Goal: Task Accomplishment & Management: Use online tool/utility

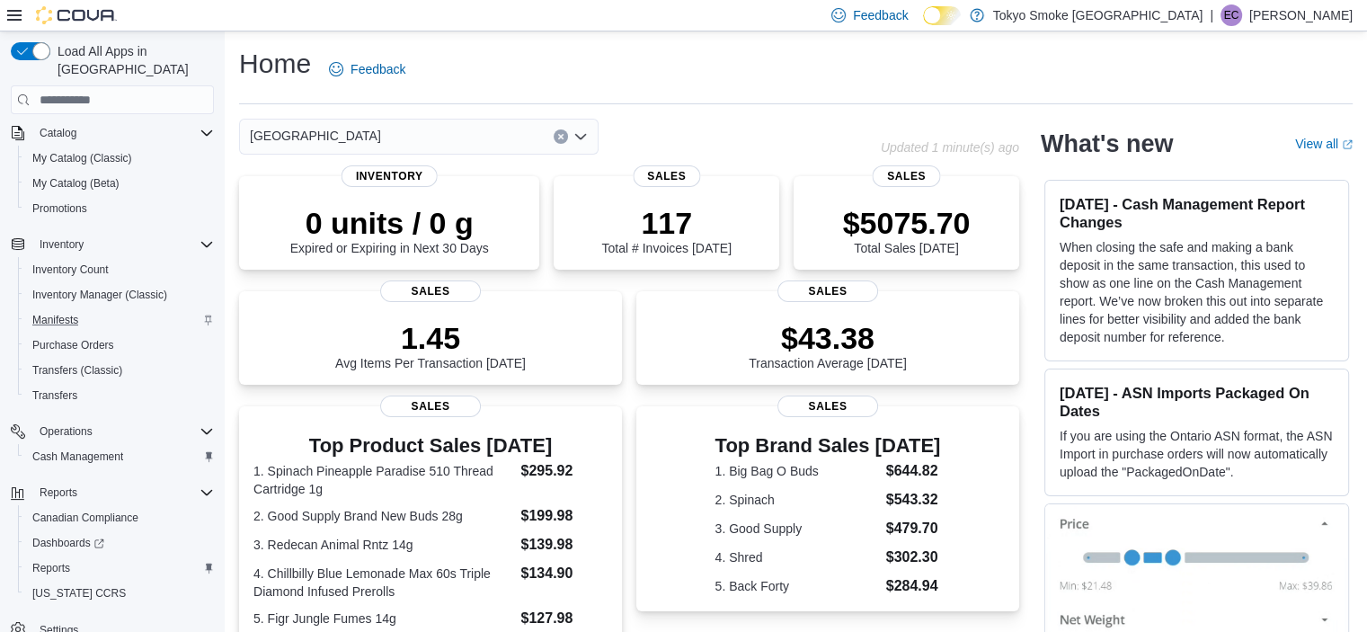
scroll to position [199, 0]
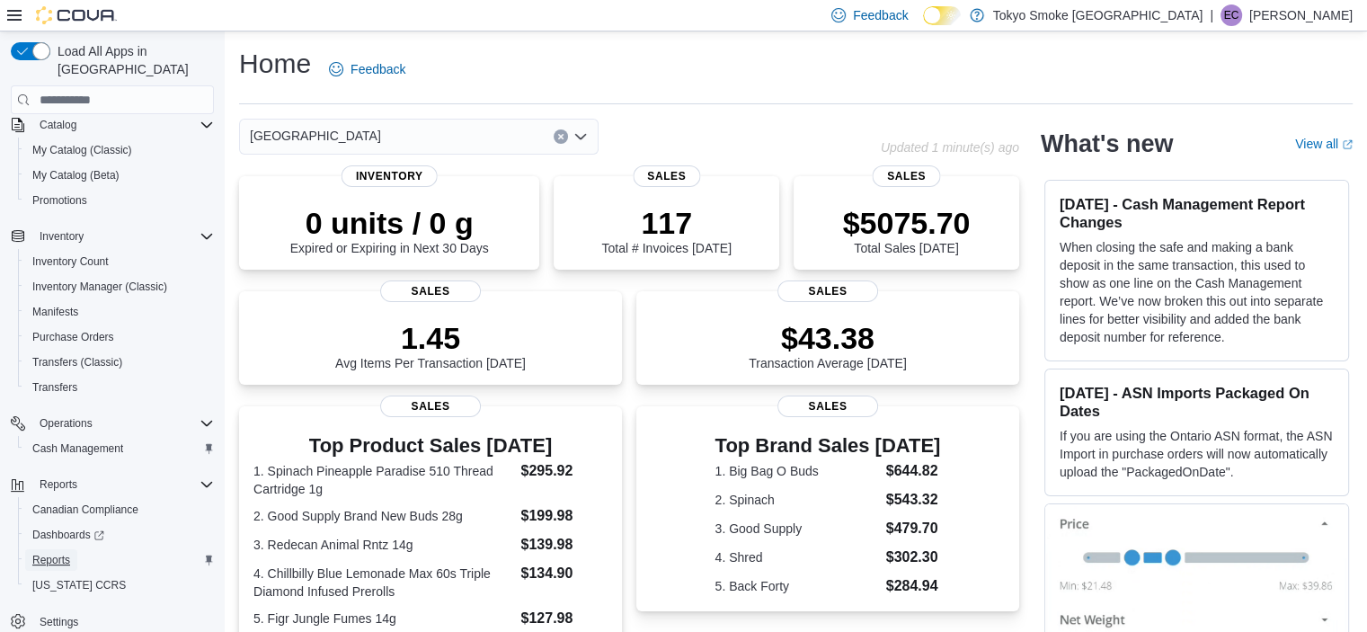
click at [59, 553] on span "Reports" at bounding box center [51, 560] width 38 height 14
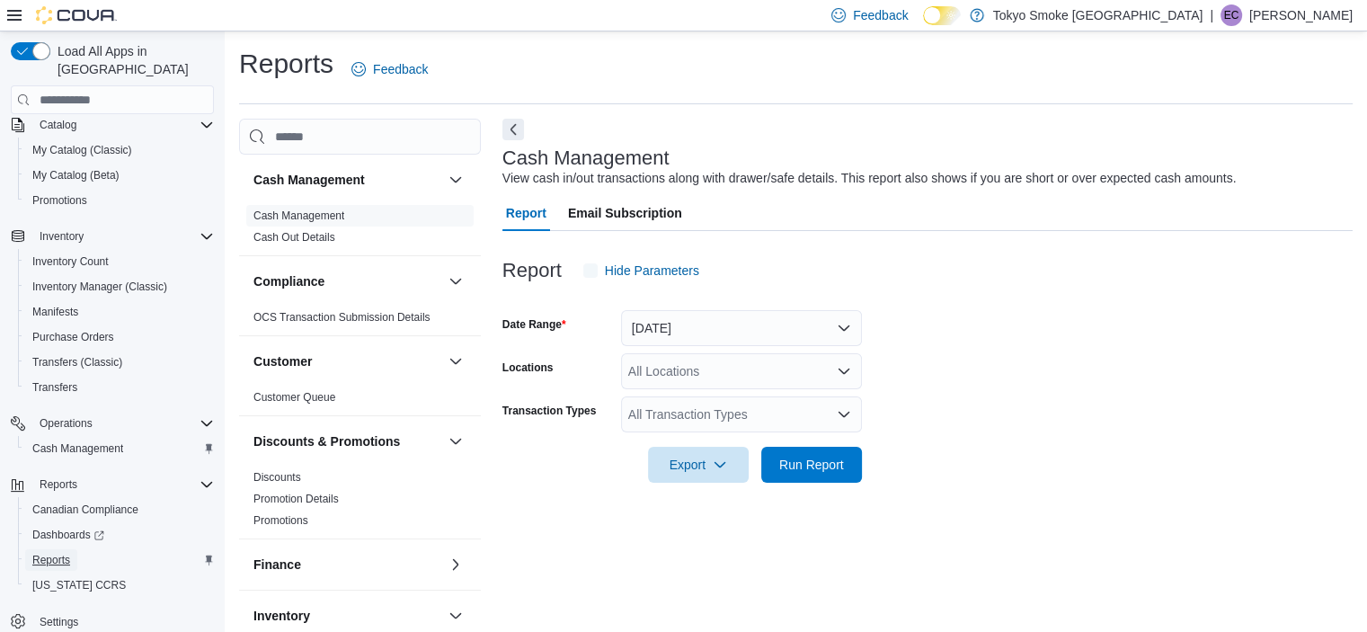
scroll to position [11, 0]
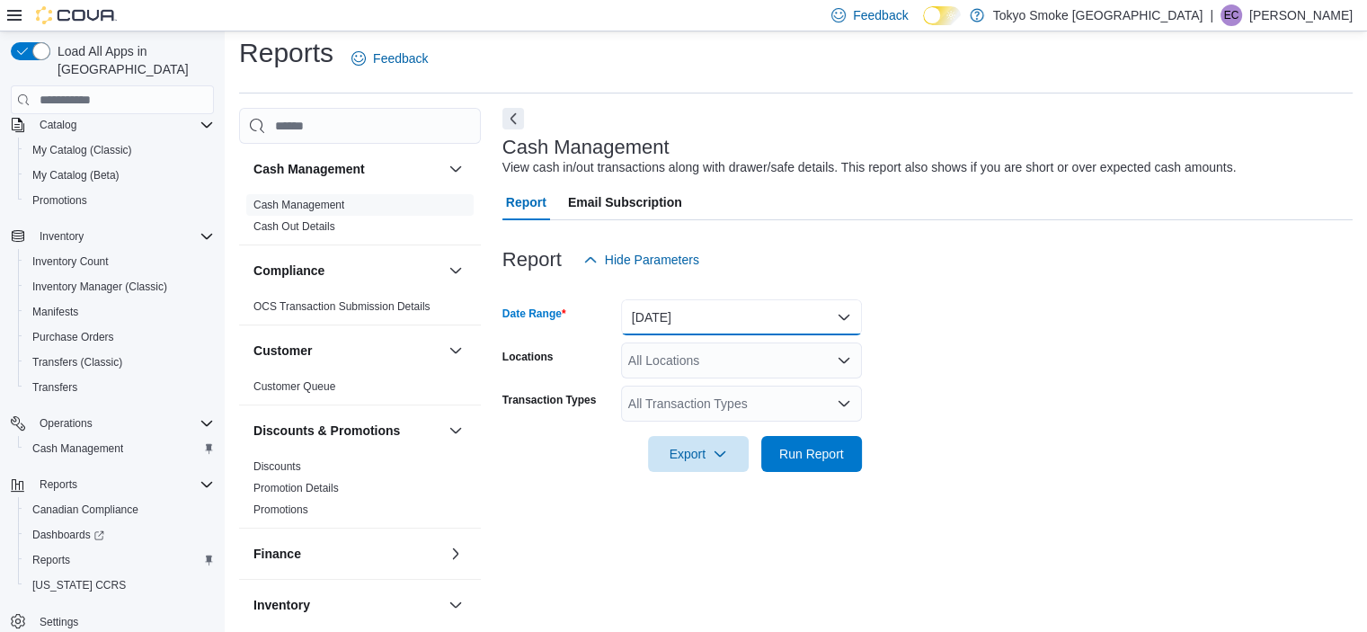
click at [784, 307] on button "Today" at bounding box center [741, 317] width 241 height 36
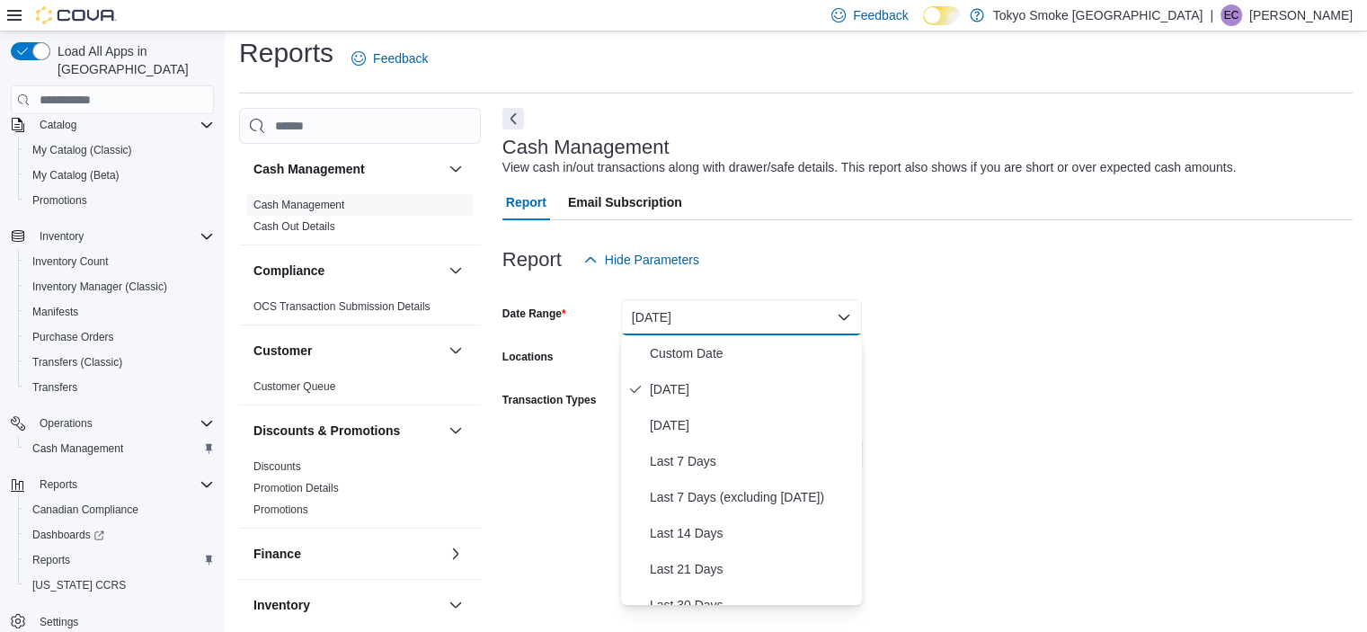
click at [501, 499] on div "Cash Management Cash Management Cash Out Details Compliance OCS Transaction Sub…" at bounding box center [796, 363] width 1114 height 510
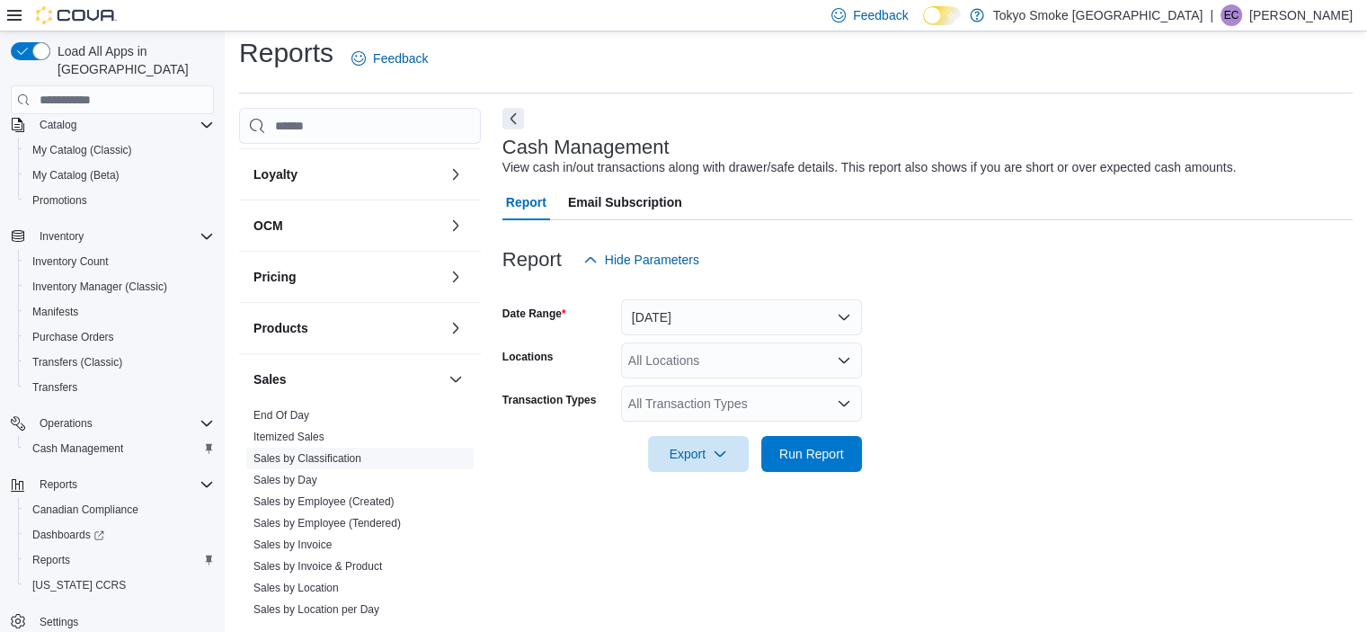
scroll to position [730, 0]
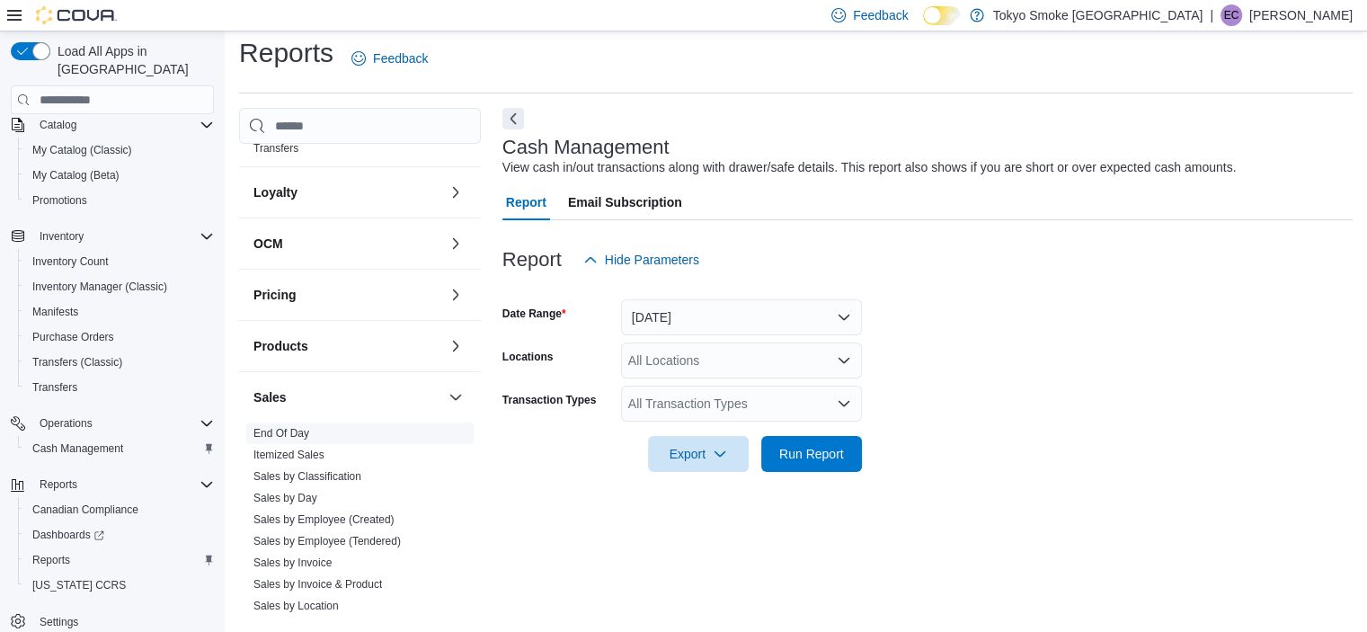
click at [291, 427] on link "End Of Day" at bounding box center [281, 433] width 56 height 13
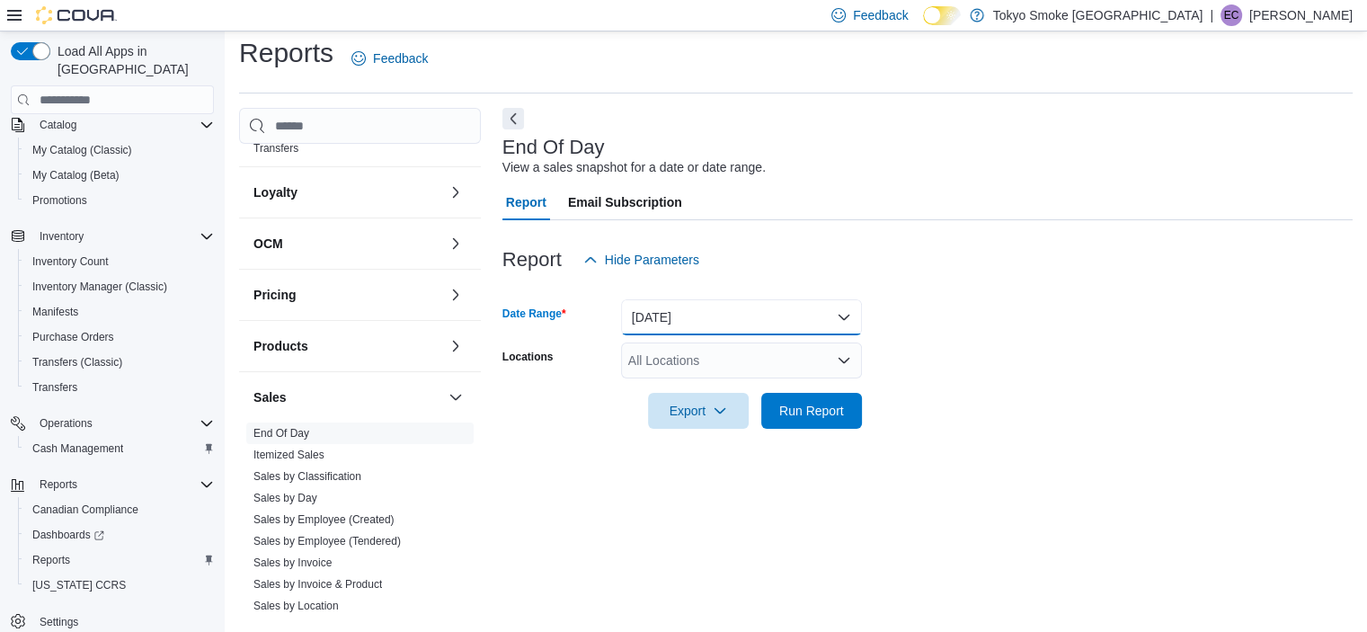
click at [684, 301] on button "Today" at bounding box center [741, 317] width 241 height 36
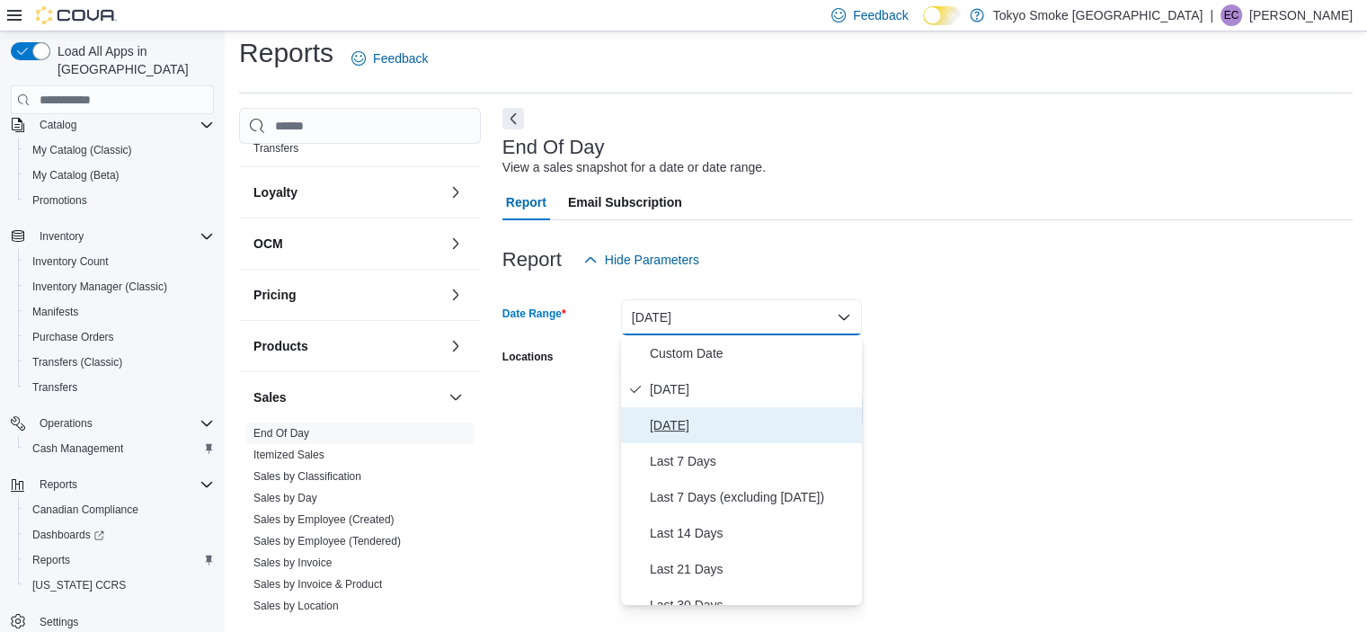
click at [682, 427] on span "Yesterday" at bounding box center [752, 425] width 205 height 22
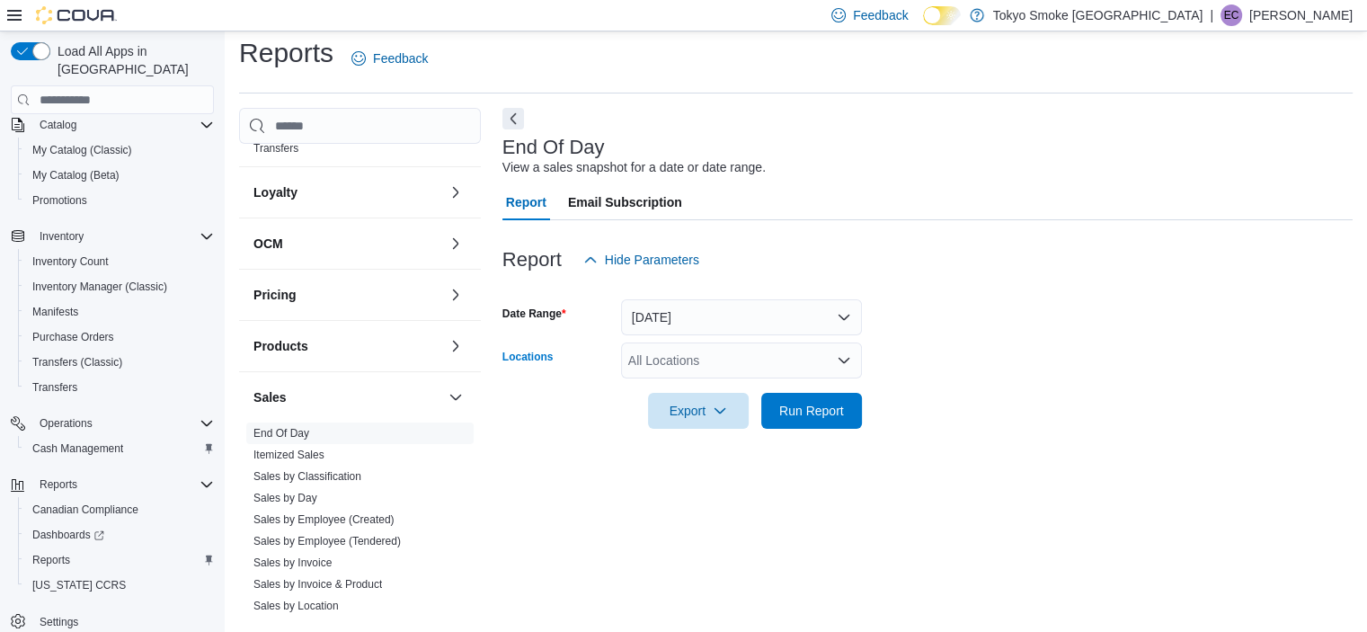
click at [687, 353] on div "All Locations" at bounding box center [741, 360] width 241 height 36
type input "****"
click at [738, 386] on span "Conception Bay Highway" at bounding box center [734, 391] width 131 height 18
drag, startPoint x: 901, startPoint y: 395, endPoint x: 849, endPoint y: 410, distance: 54.3
click at [849, 410] on form "Date Range Yesterday Locations Conception Bay Highway Export Run Report" at bounding box center [927, 353] width 850 height 151
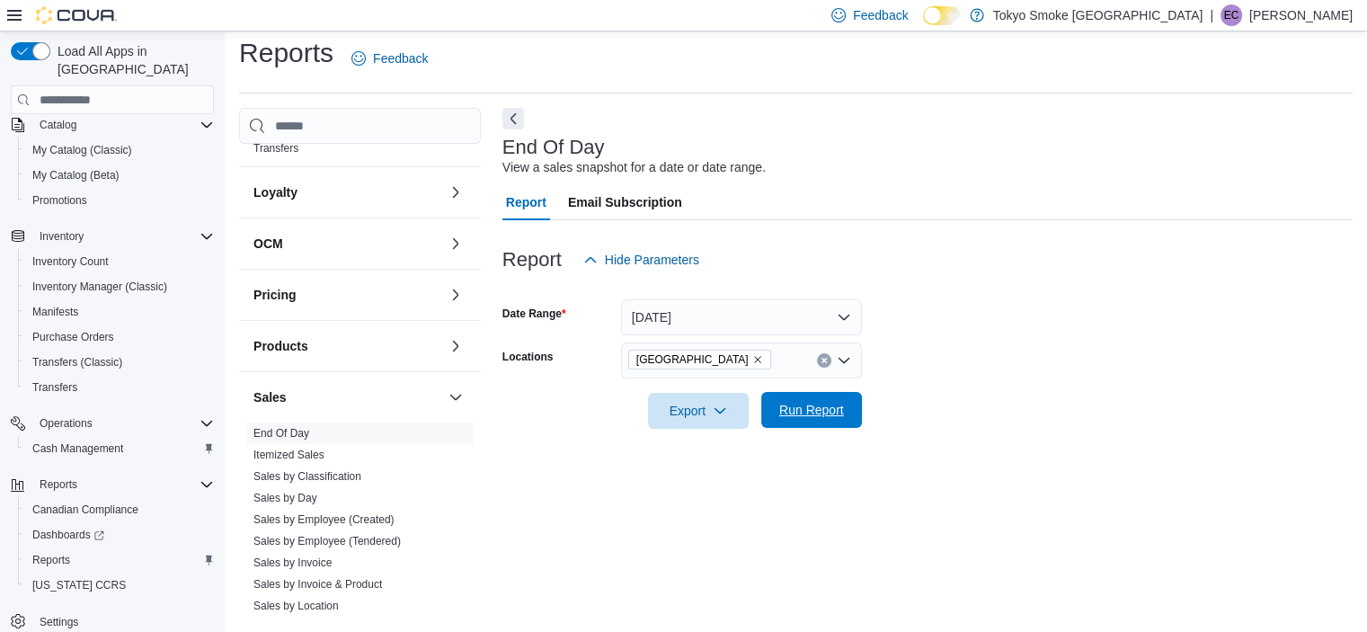
click at [849, 410] on span "Run Report" at bounding box center [811, 410] width 79 height 36
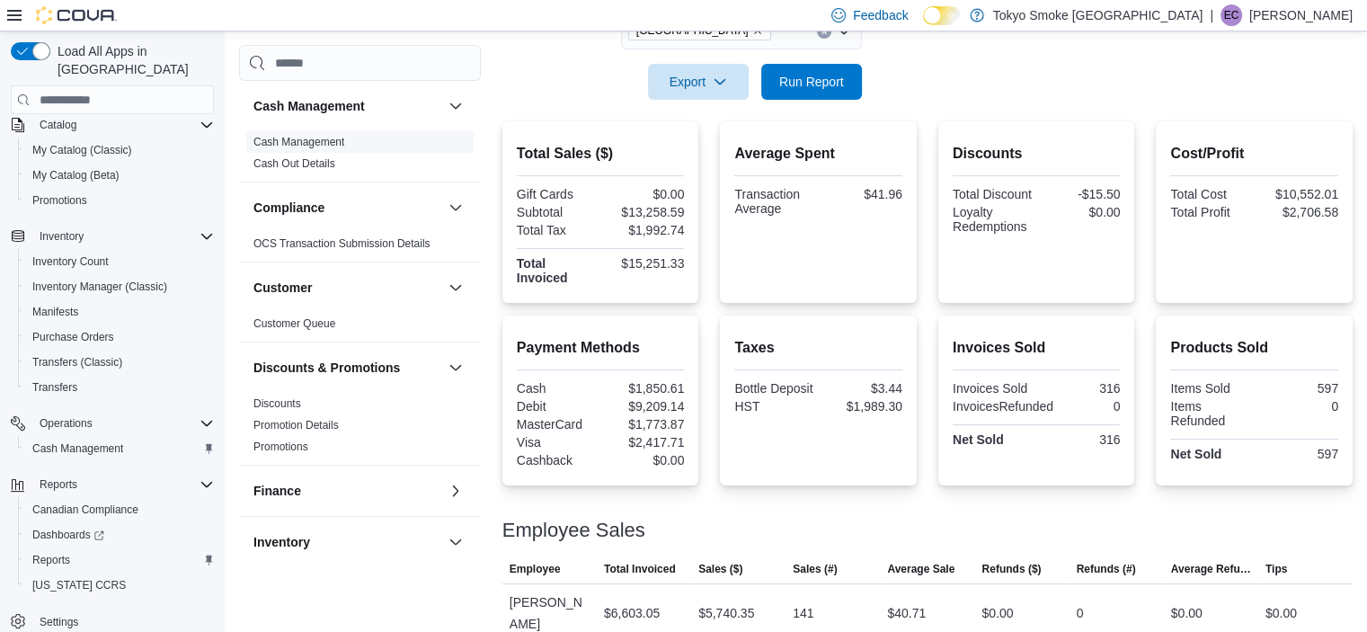
click at [314, 148] on span "Cash Management" at bounding box center [298, 142] width 91 height 14
click at [308, 139] on link "Cash Management" at bounding box center [298, 142] width 91 height 13
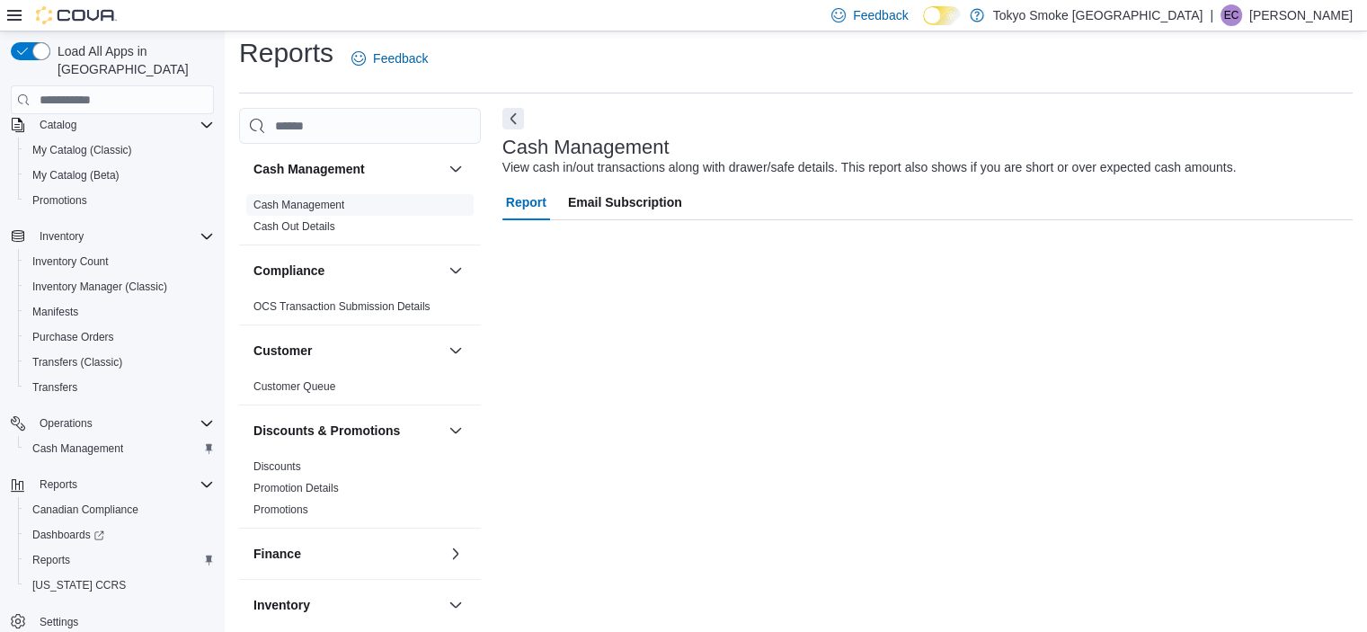
scroll to position [11, 0]
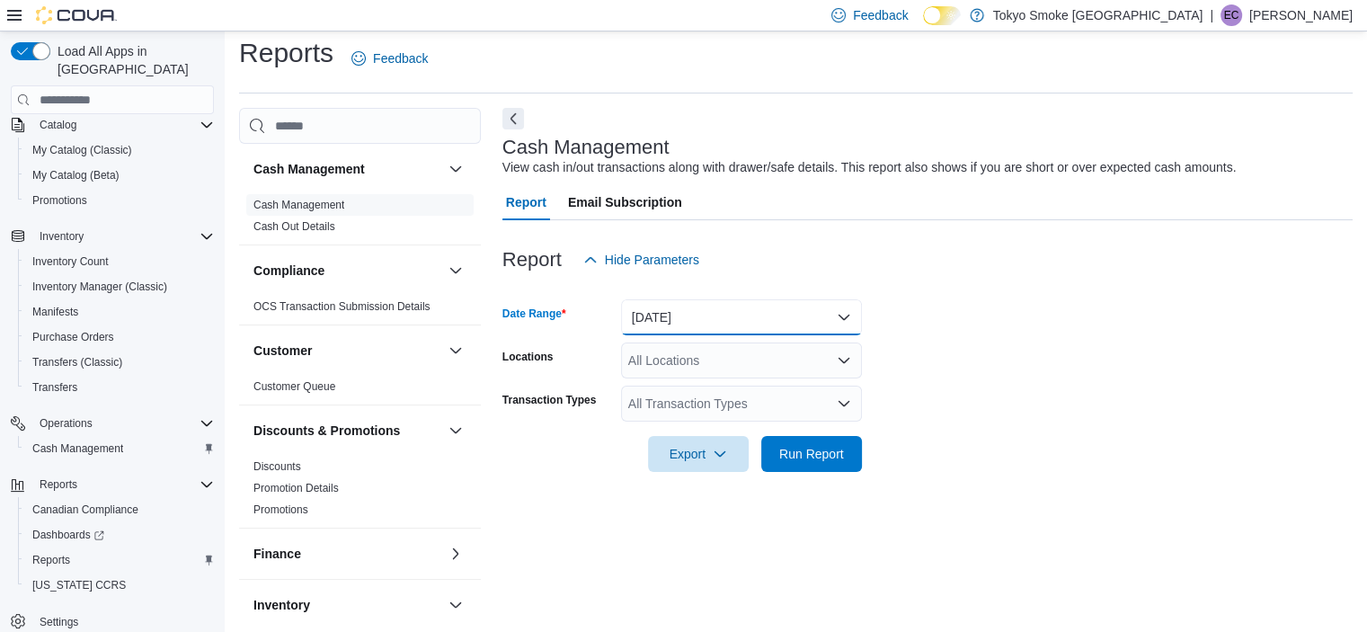
click at [691, 303] on button "Today" at bounding box center [741, 317] width 241 height 36
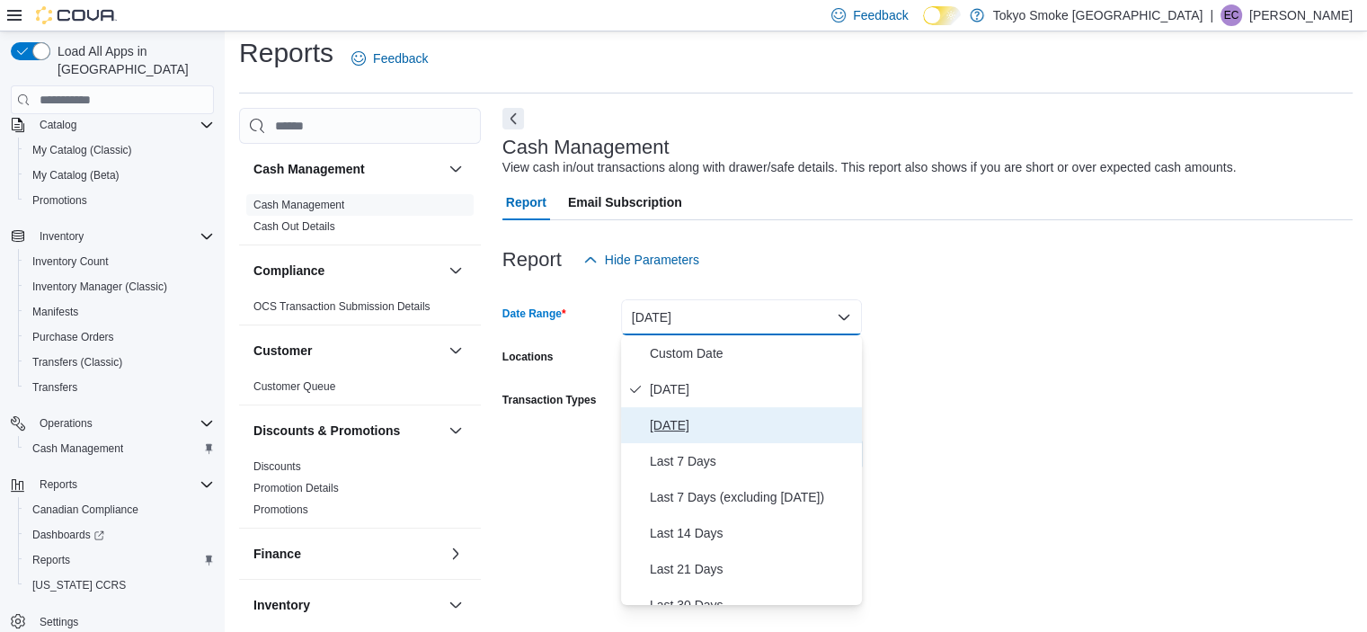
click at [694, 422] on span "Yesterday" at bounding box center [752, 425] width 205 height 22
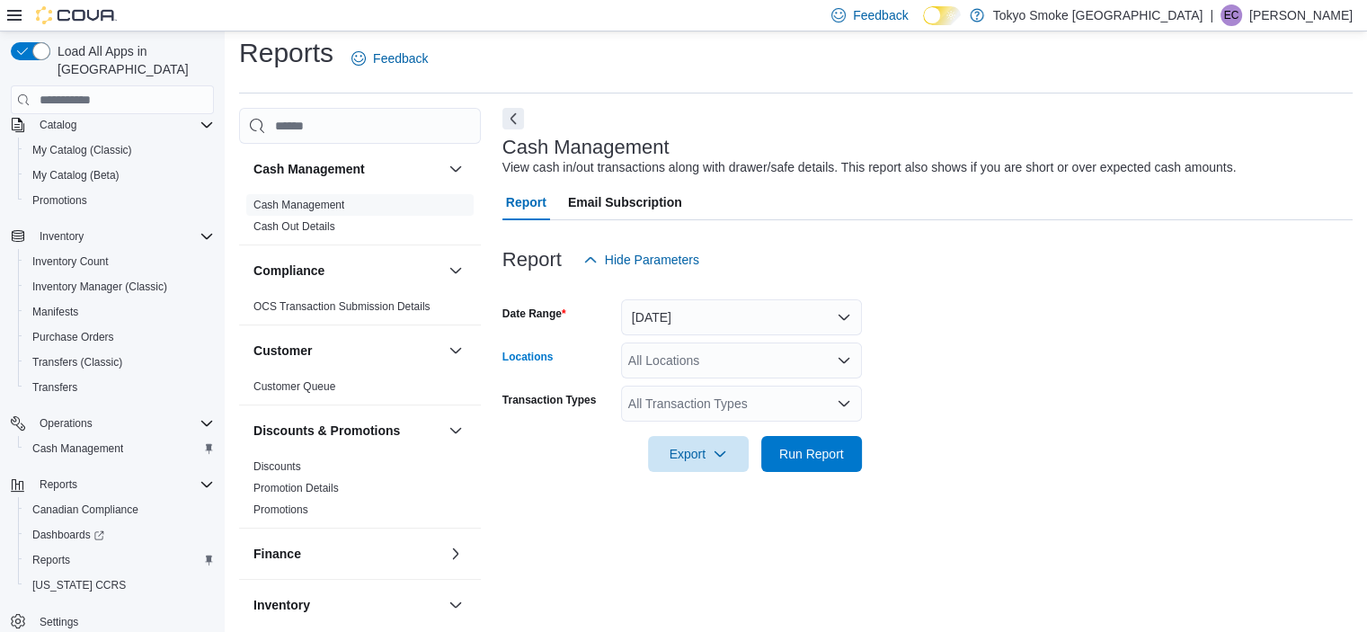
click at [685, 351] on div "All Locations" at bounding box center [741, 360] width 241 height 36
type input "****"
drag, startPoint x: 694, startPoint y: 391, endPoint x: 946, endPoint y: 362, distance: 253.3
click at [946, 362] on body "Feedback Dark Mode Tokyo Smoke Canada | EC Emily Crowley Load All Apps in New H…" at bounding box center [683, 310] width 1367 height 643
drag, startPoint x: 946, startPoint y: 362, endPoint x: 707, endPoint y: 365, distance: 238.2
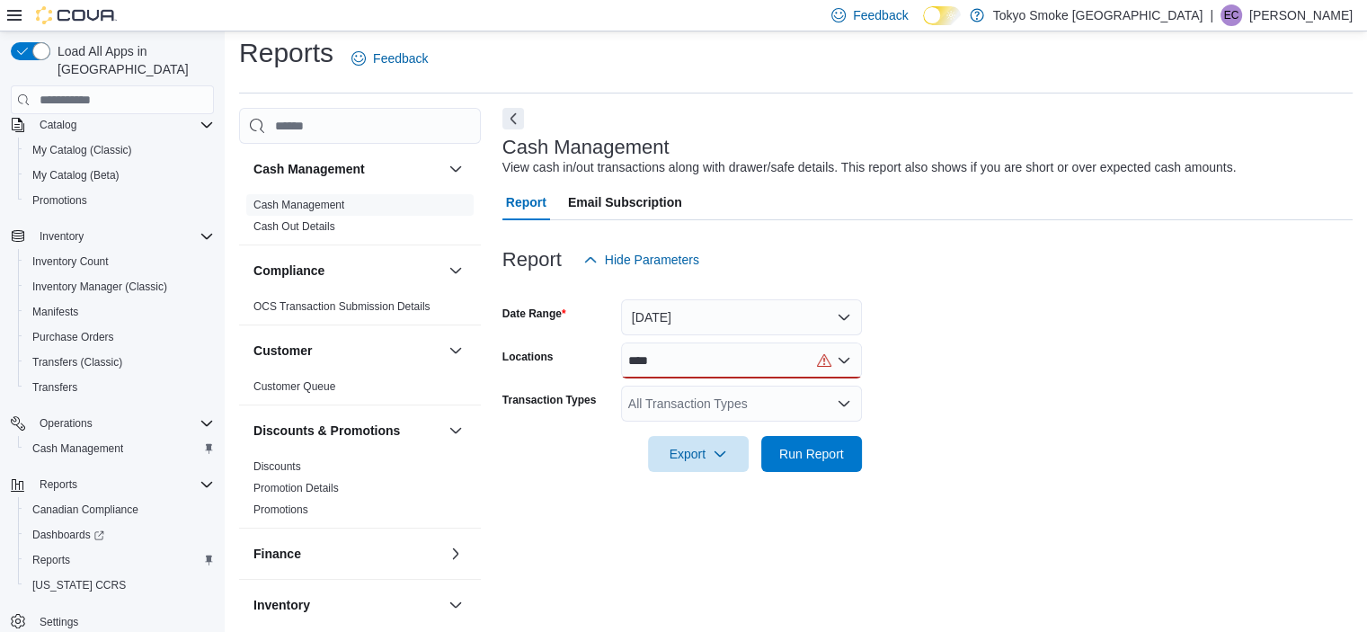
click at [707, 365] on form "Date Range Yesterday Locations **** Transaction Types All Transaction Types Exp…" at bounding box center [927, 375] width 850 height 194
click at [707, 365] on div "****" at bounding box center [741, 360] width 241 height 36
click at [719, 388] on span "Conception Bay Highway" at bounding box center [734, 391] width 131 height 18
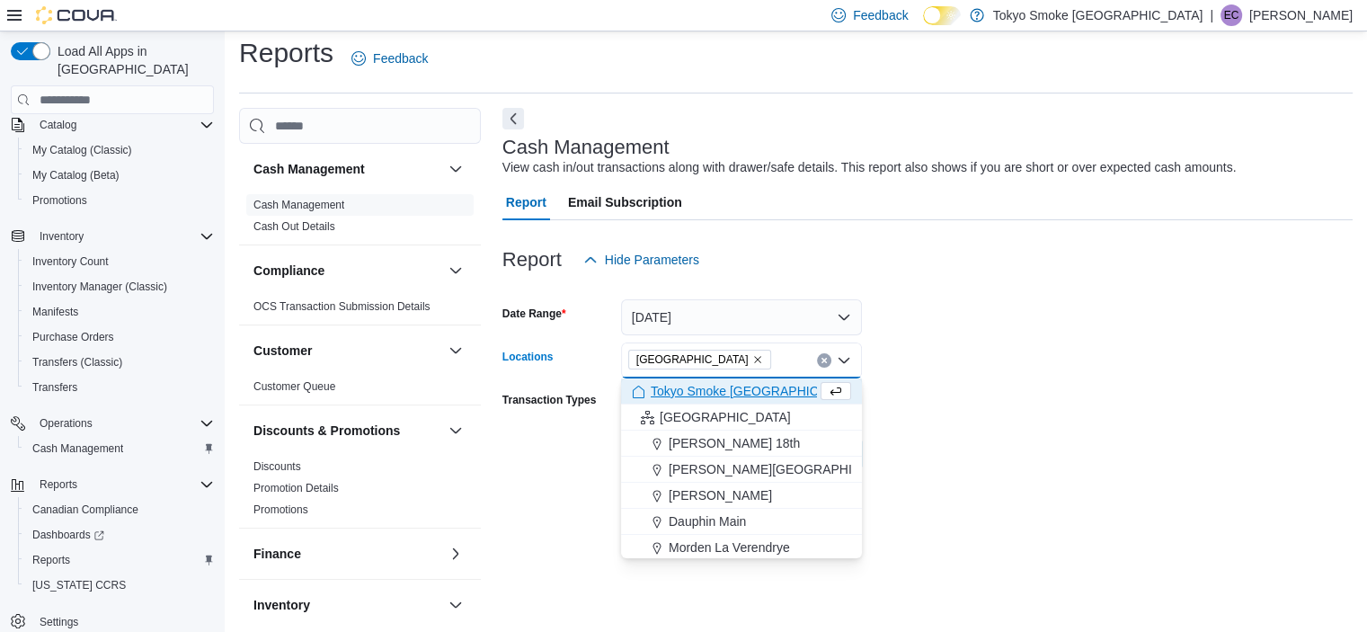
click at [953, 382] on form "Date Range Yesterday Locations Conception Bay Highway Combo box. Selected. Conc…" at bounding box center [927, 375] width 850 height 194
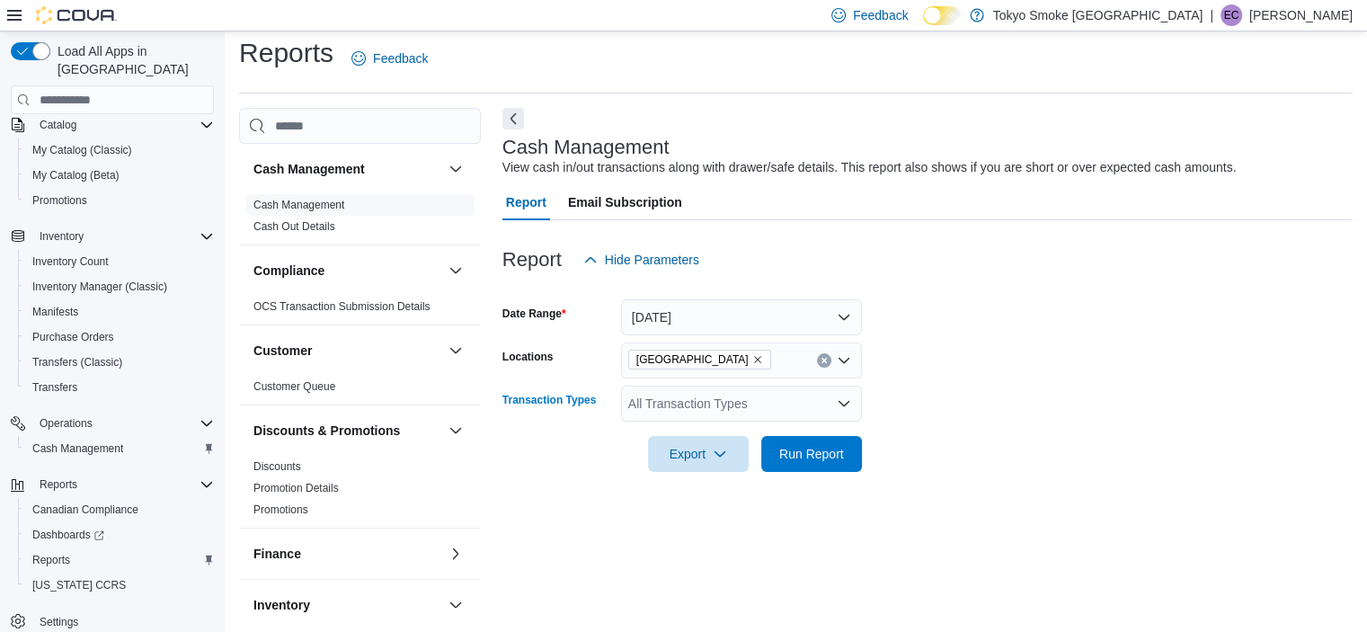
click at [698, 399] on div "All Transaction Types" at bounding box center [741, 404] width 241 height 36
type input "***"
click at [690, 422] on button "Transfer Cash" at bounding box center [741, 435] width 241 height 26
drag, startPoint x: 949, startPoint y: 384, endPoint x: 845, endPoint y: 426, distance: 112.5
click at [845, 426] on form "Date Range Yesterday Locations Conception Bay Highway Transaction Types Transfe…" at bounding box center [927, 375] width 850 height 194
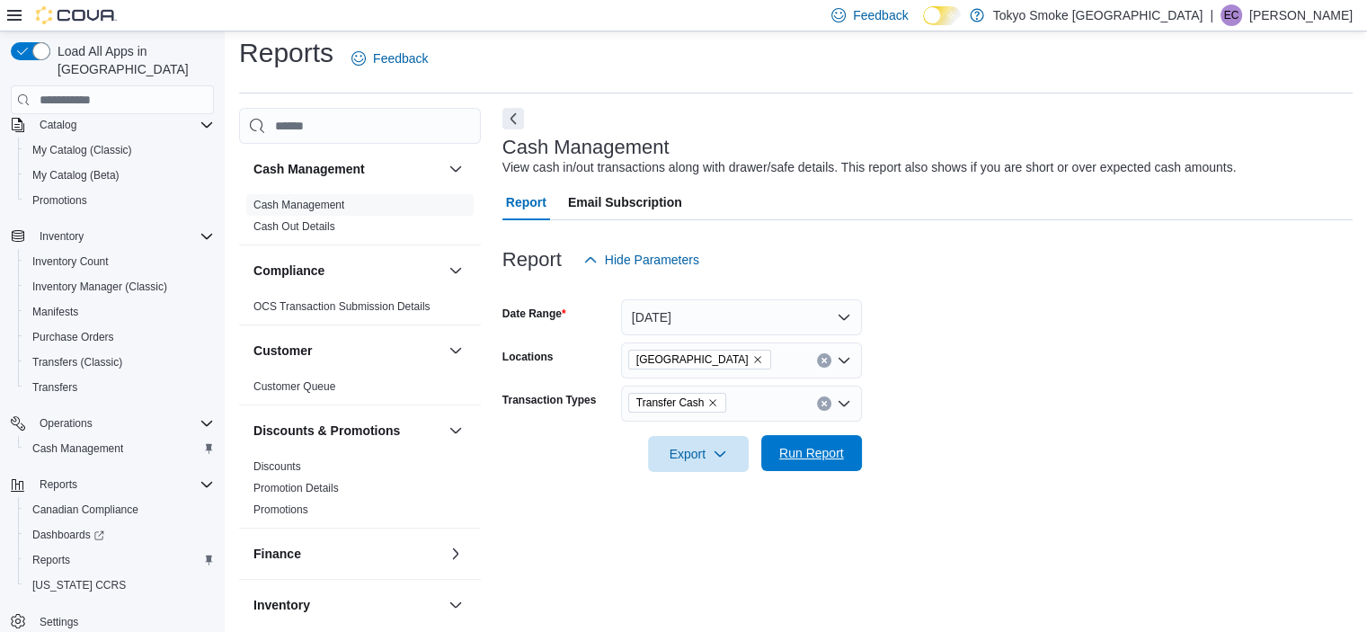
click at [826, 451] on span "Run Report" at bounding box center [811, 453] width 65 height 18
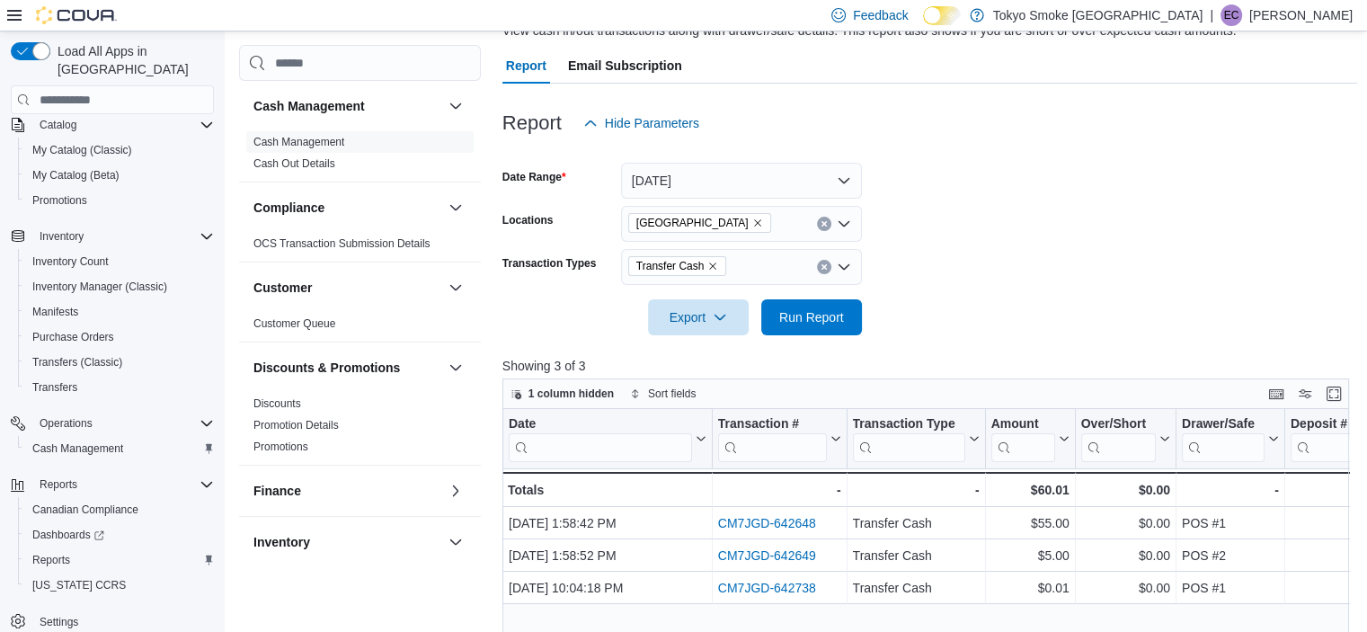
scroll to position [151, 0]
